Goal: Transaction & Acquisition: Obtain resource

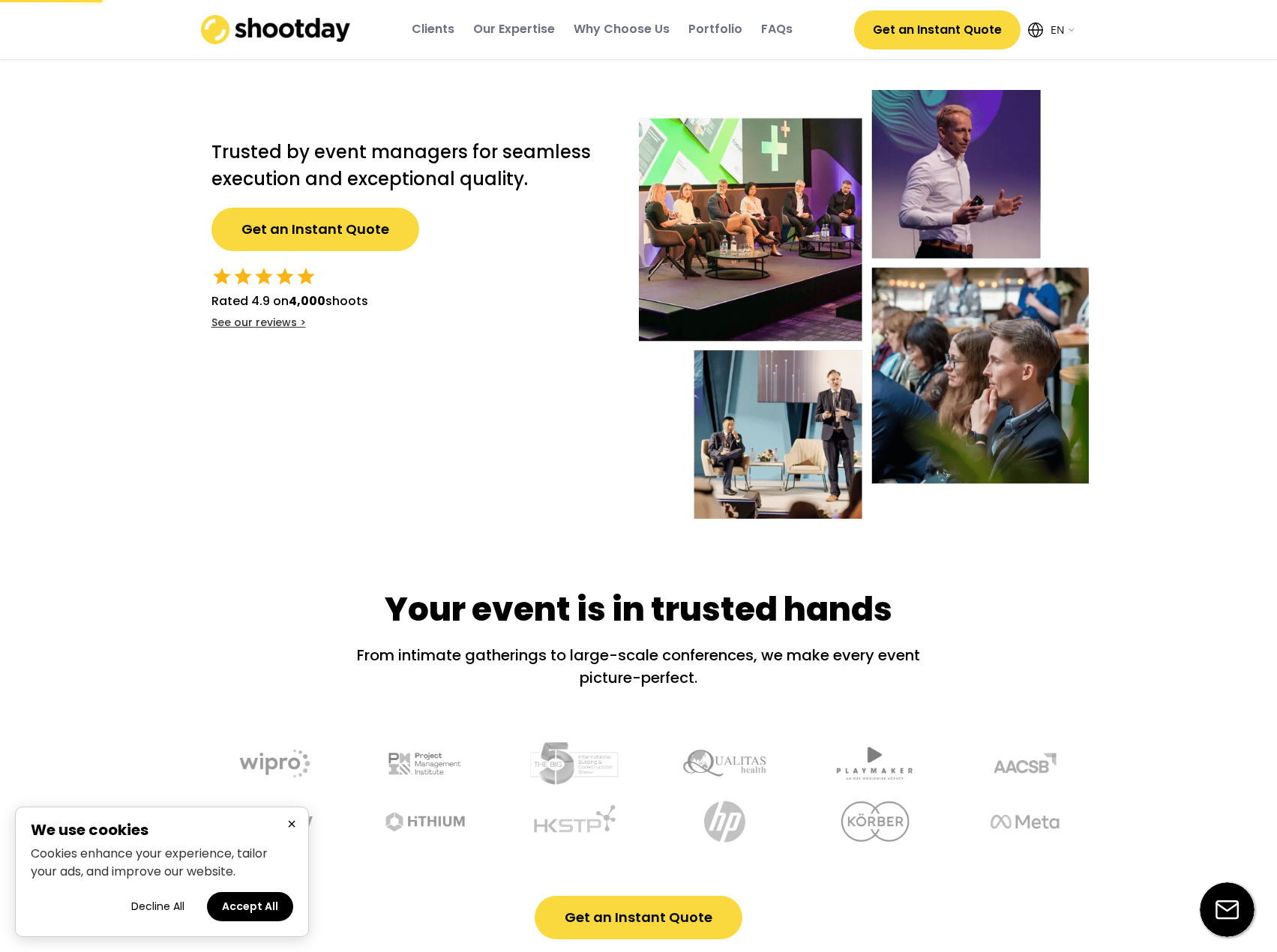
select select ""en""
click at [331, 233] on button "Get an Instant Quote" at bounding box center [316, 229] width 207 height 43
